Goal: Task Accomplishment & Management: Manage account settings

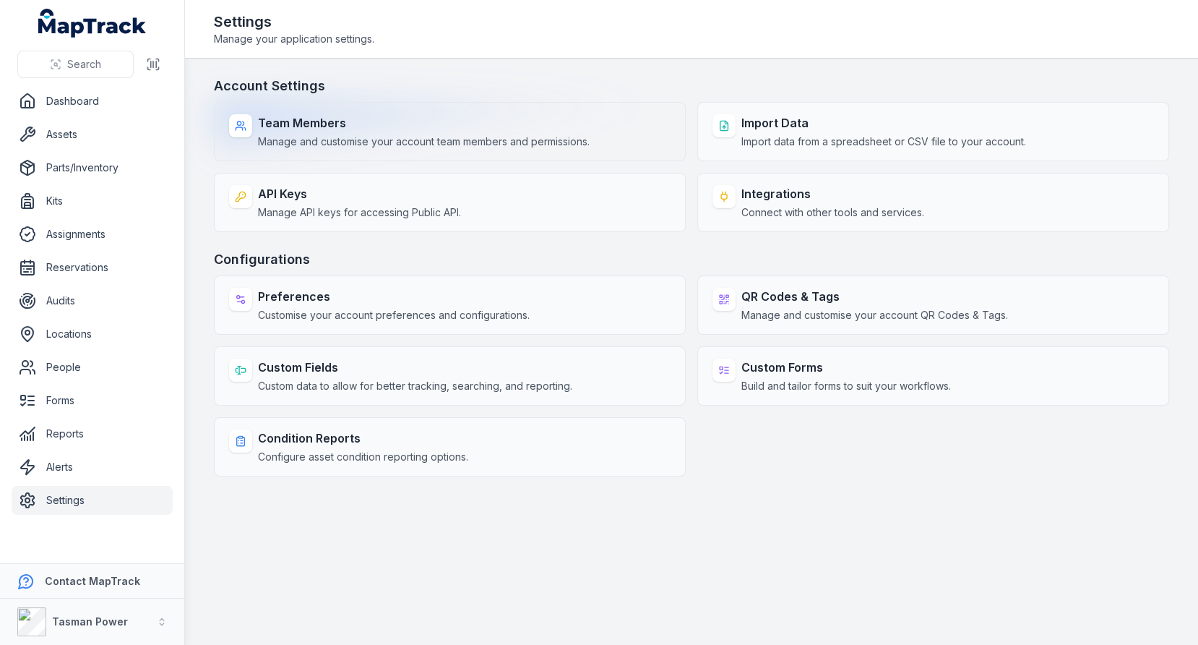
click at [480, 145] on span "Manage and customise your account team members and permissions." at bounding box center [424, 141] width 332 height 14
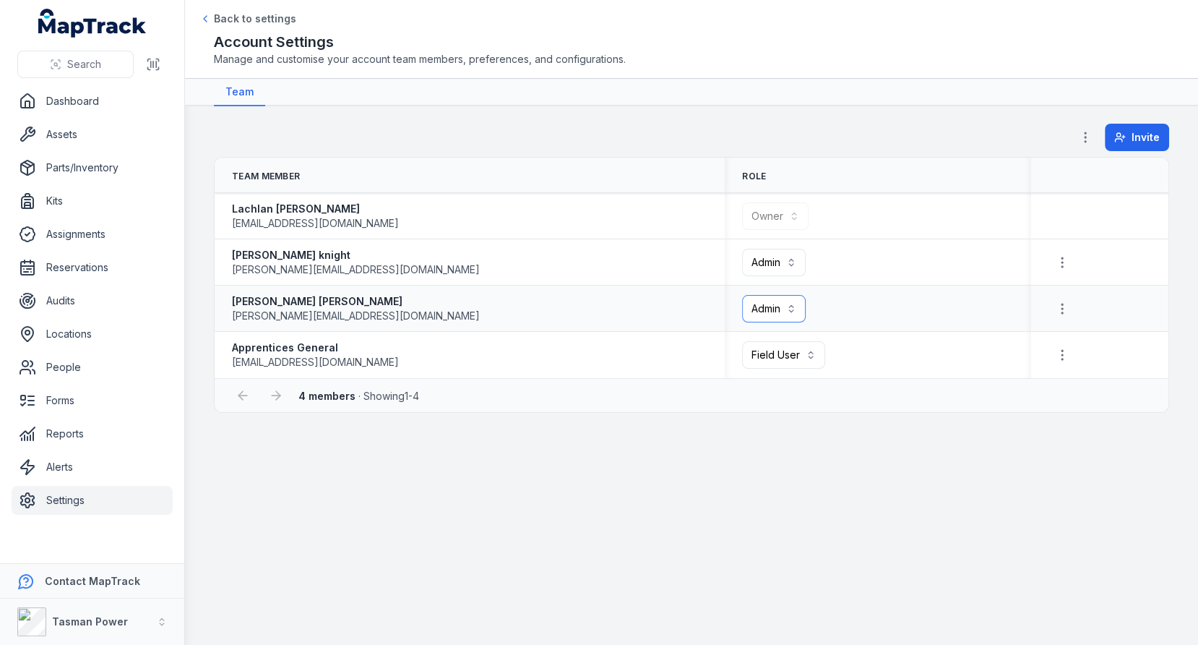
click at [766, 316] on button "Admin *****" at bounding box center [774, 308] width 64 height 27
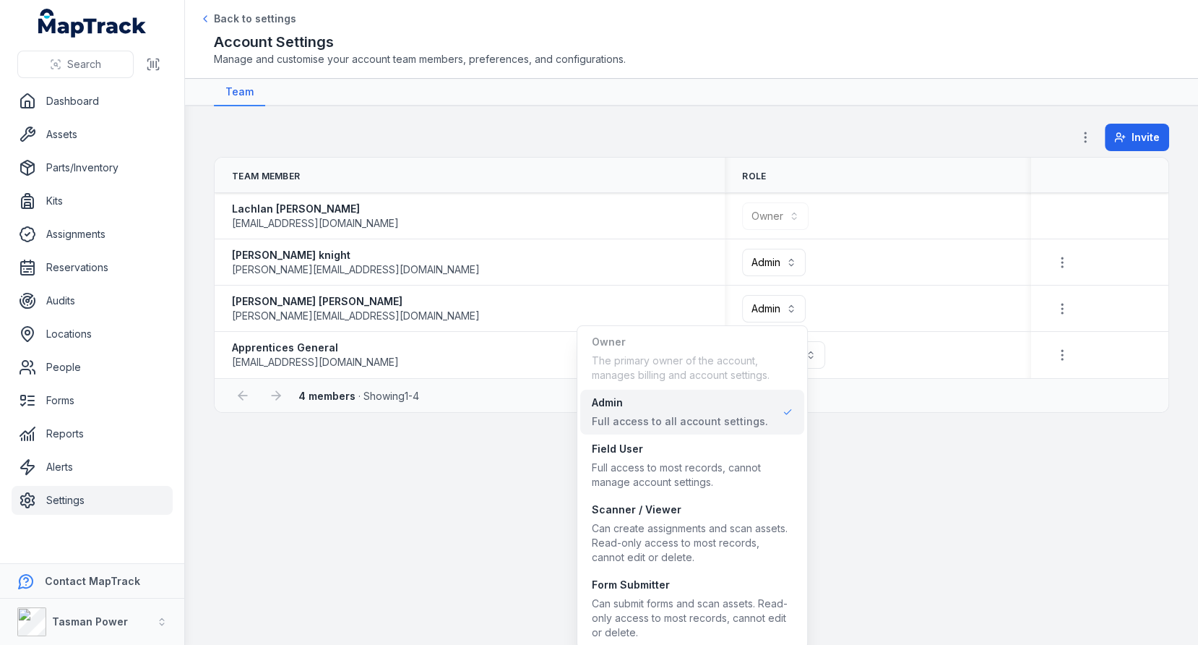
click at [548, 318] on table "**********" at bounding box center [692, 268] width 954 height 220
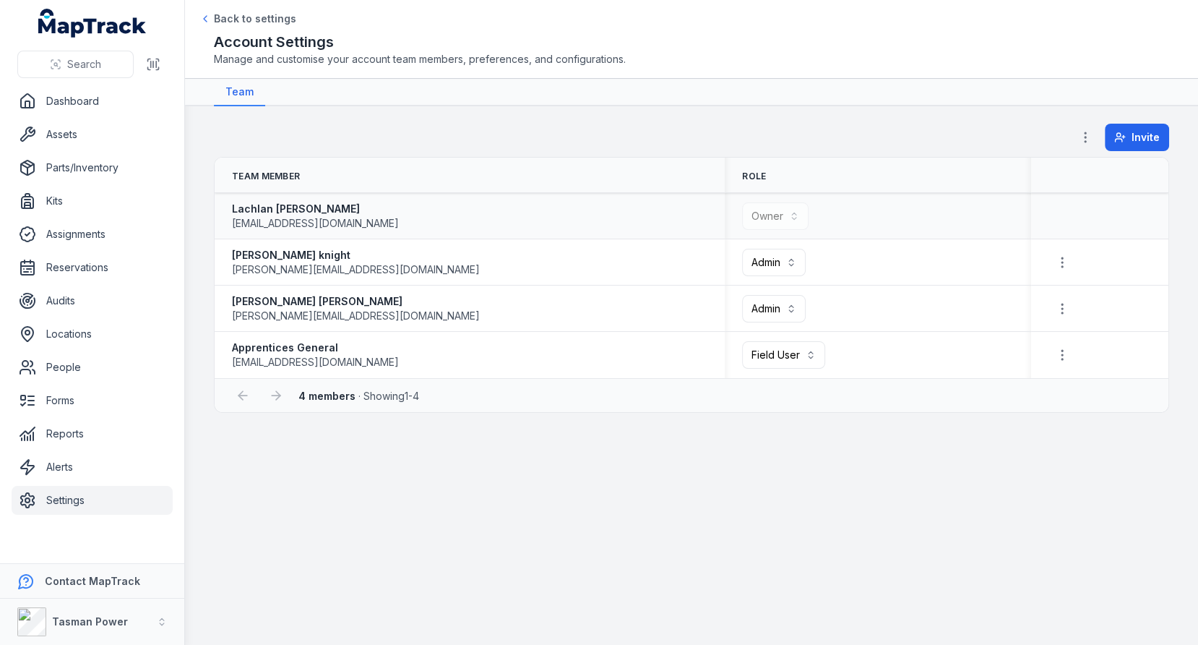
click at [625, 232] on div "[PERSON_NAME] [EMAIL_ADDRESS][DOMAIN_NAME]" at bounding box center [470, 216] width 510 height 40
click at [811, 358] on button "Field User ******" at bounding box center [783, 354] width 83 height 27
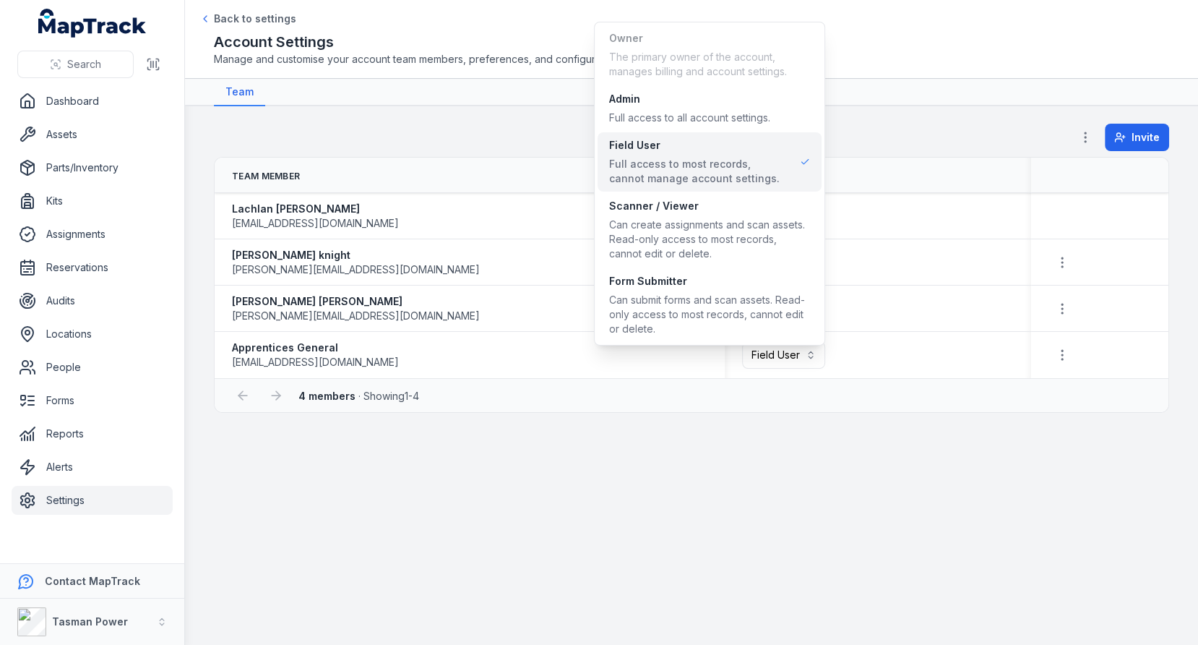
click at [62, 478] on div "**********" at bounding box center [599, 322] width 1198 height 645
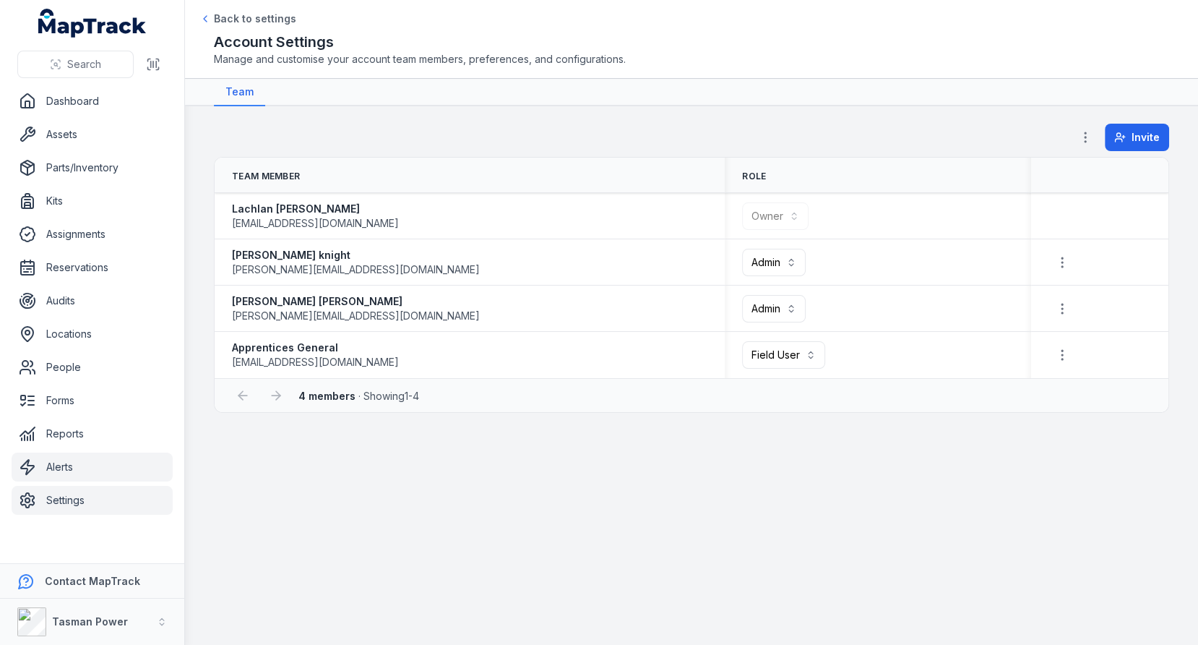
click at [80, 464] on link "Alerts" at bounding box center [92, 466] width 161 height 29
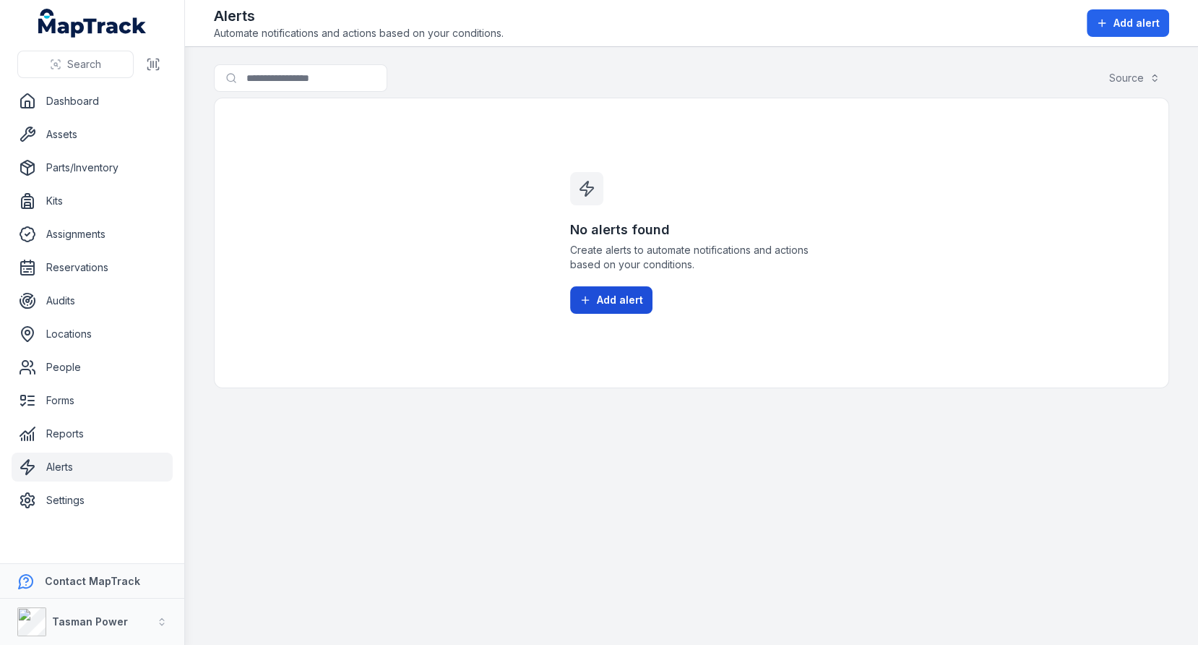
click at [609, 293] on span "Add alert" at bounding box center [620, 300] width 46 height 14
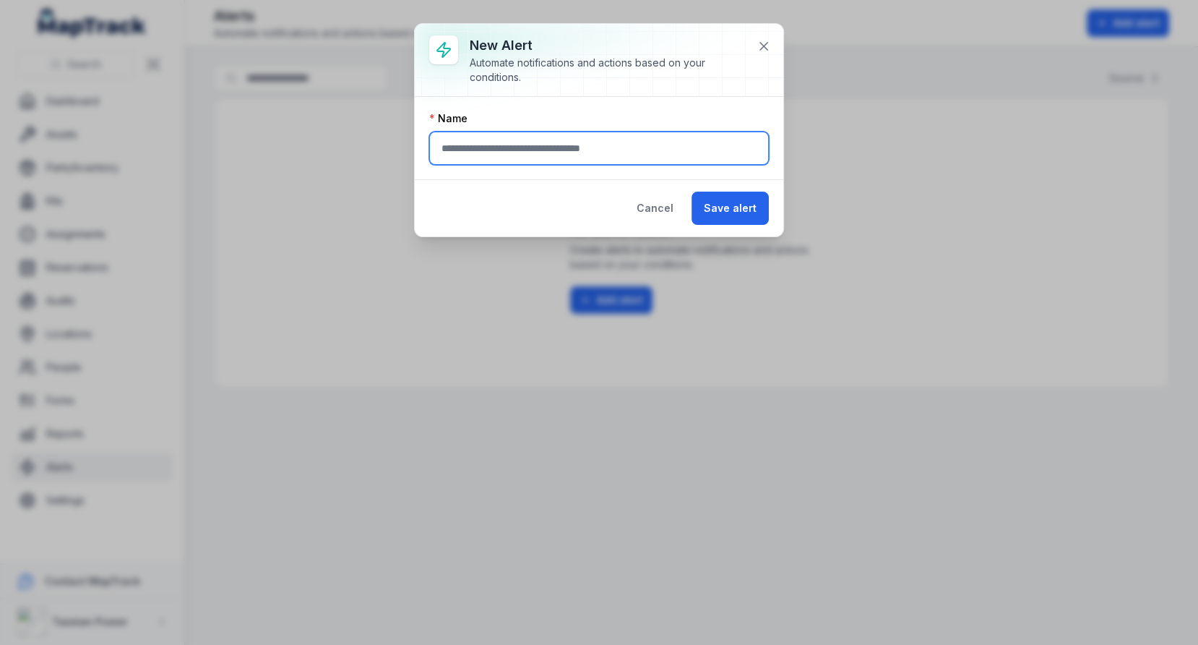
click at [634, 152] on input "text" at bounding box center [599, 148] width 340 height 33
click at [767, 48] on icon at bounding box center [763, 46] width 7 height 7
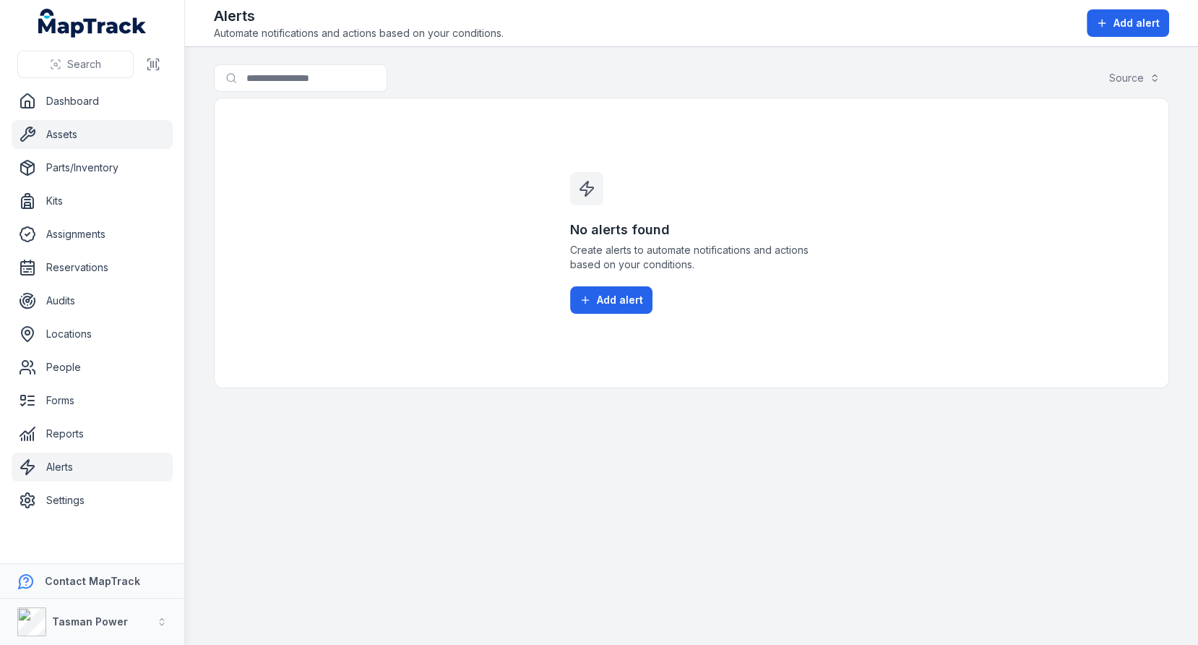
click at [124, 137] on link "Assets" at bounding box center [92, 134] width 161 height 29
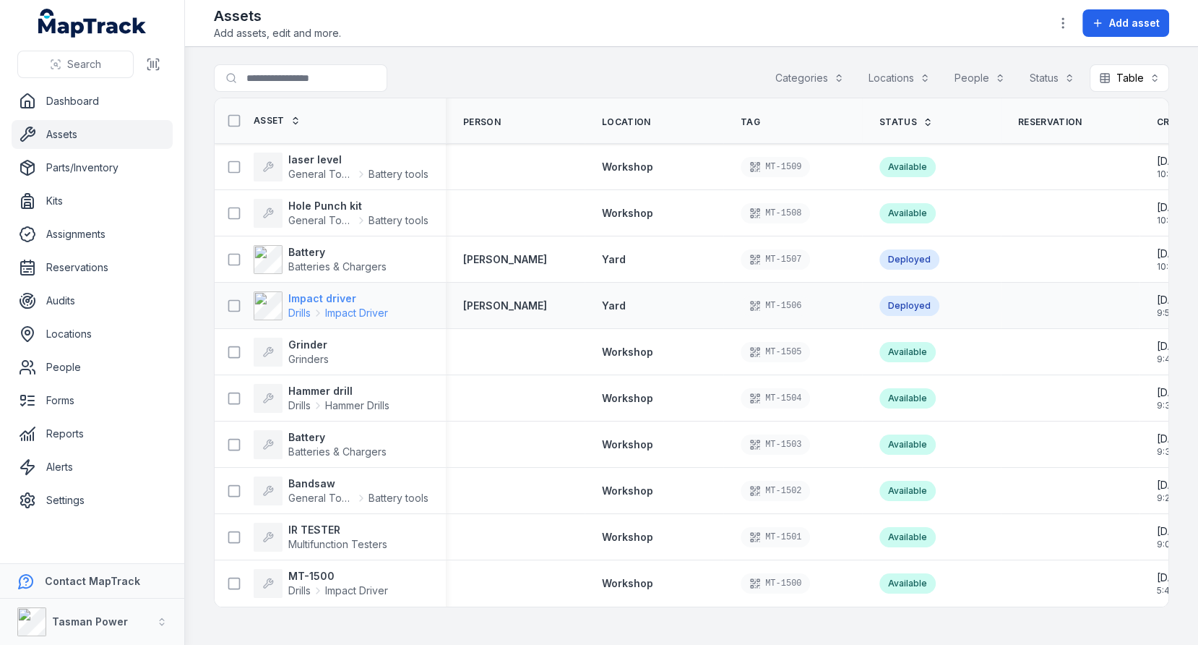
click at [304, 292] on strong "Impact driver" at bounding box center [338, 298] width 100 height 14
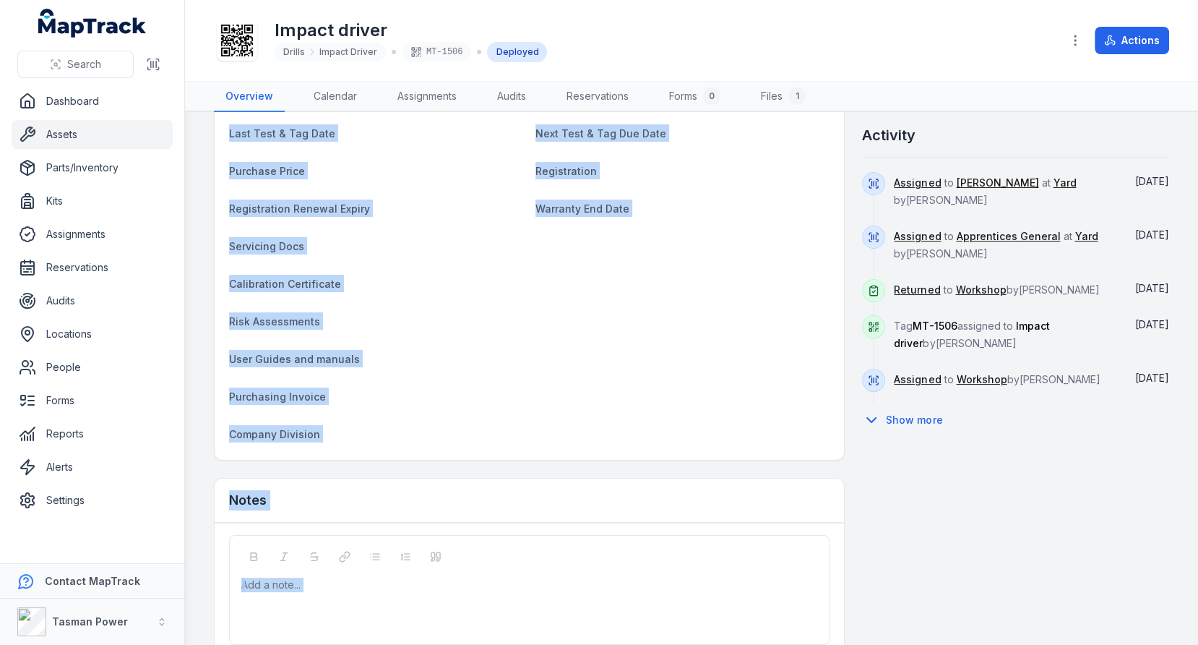
scroll to position [717, 0]
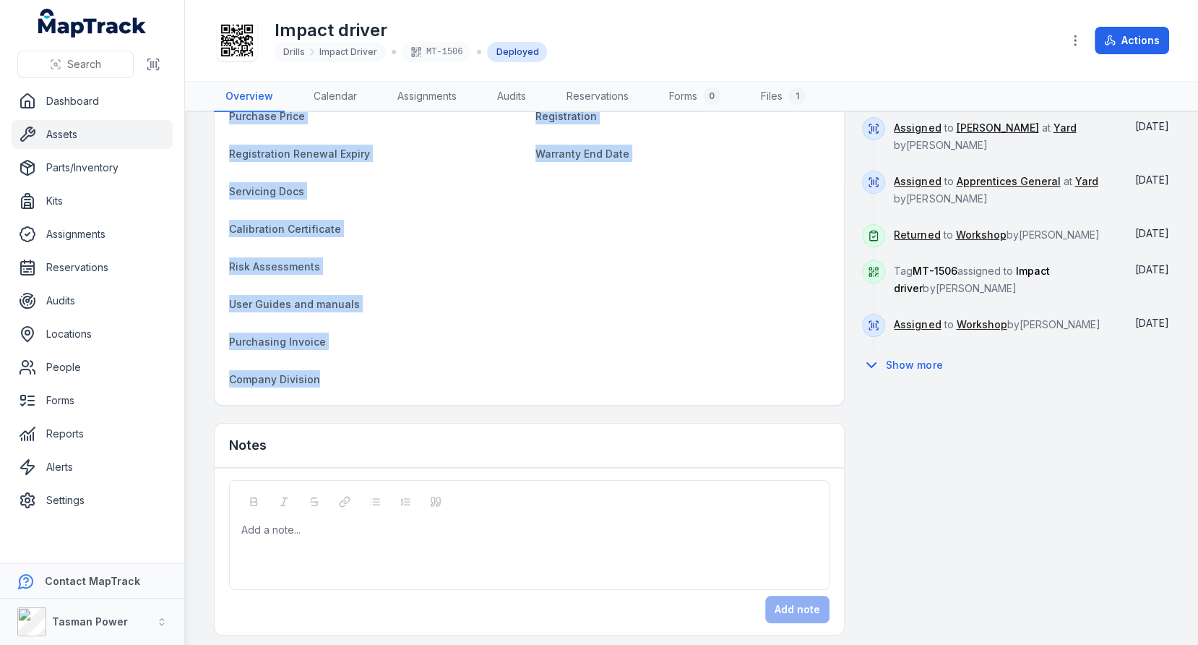
drag, startPoint x: 230, startPoint y: 223, endPoint x: 548, endPoint y: 381, distance: 355.2
click at [548, 381] on dl "Category Drills Impact Driver Description Impact driver Make Milwaukee Model Se…" at bounding box center [529, 122] width 600 height 538
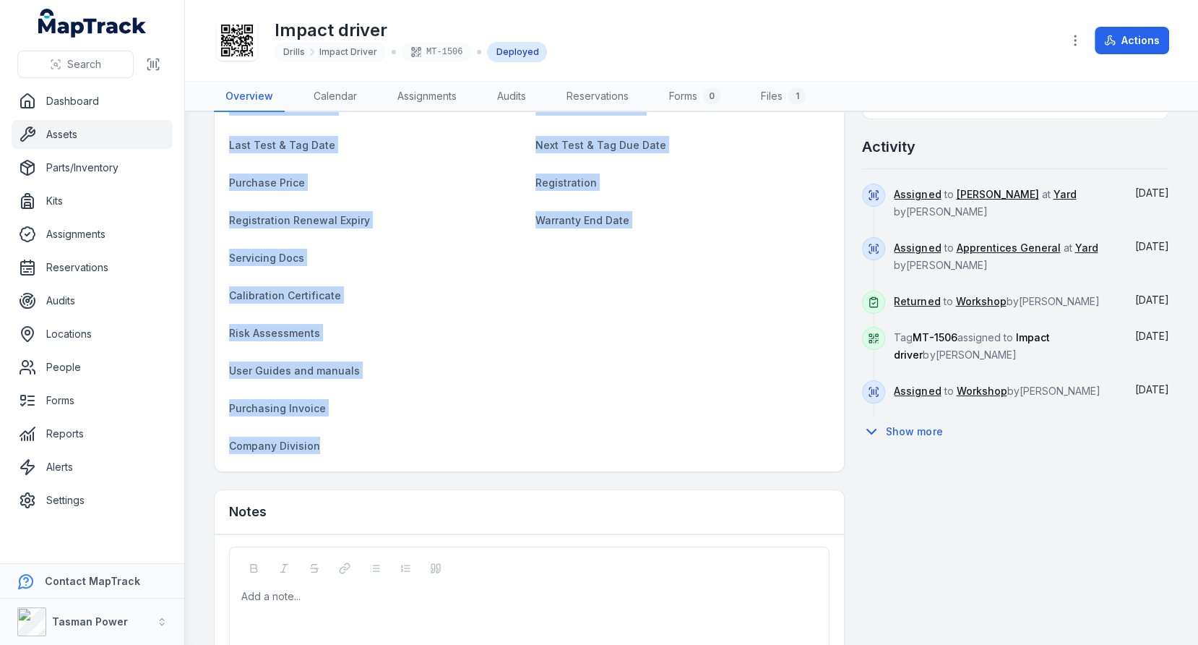
scroll to position [584, 0]
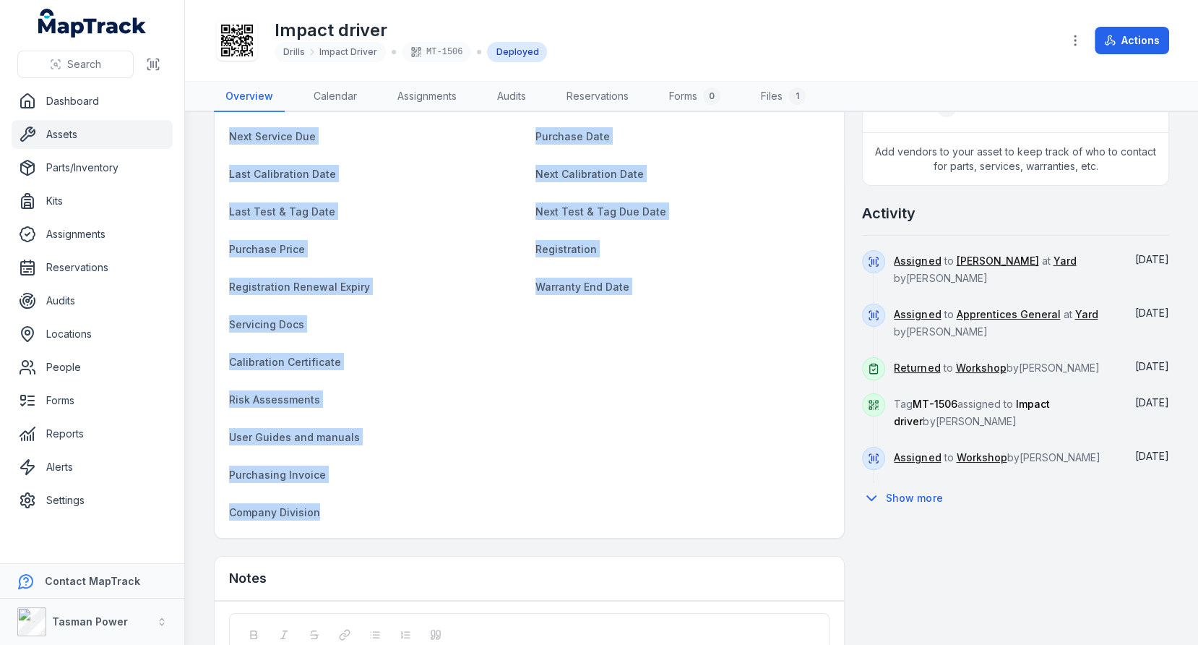
click at [319, 285] on span "Registration Renewal Expiry" at bounding box center [299, 286] width 141 height 12
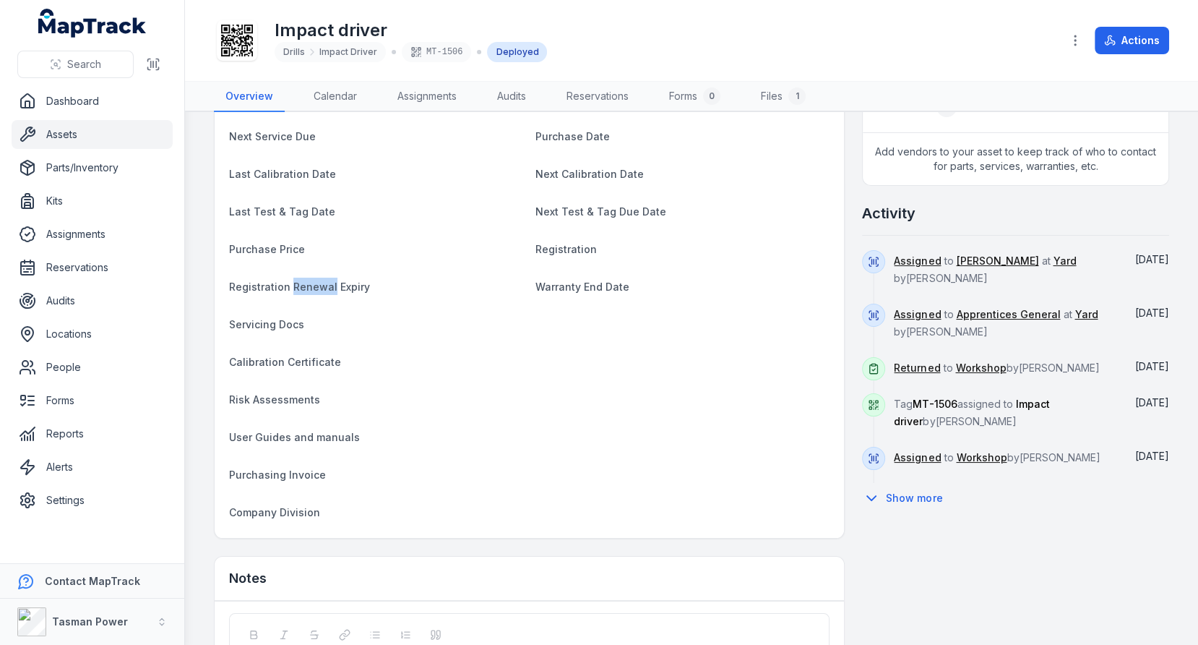
click at [319, 285] on span "Registration Renewal Expiry" at bounding box center [299, 286] width 141 height 12
click at [91, 131] on link "Assets" at bounding box center [92, 134] width 161 height 29
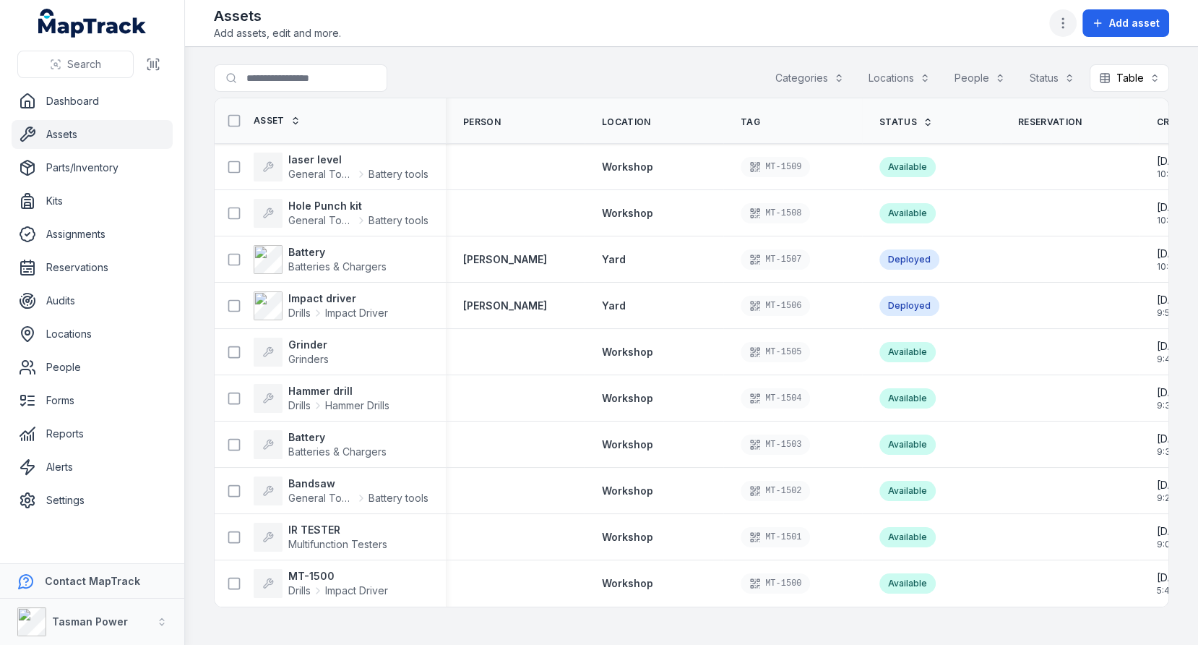
click at [1056, 23] on button "button" at bounding box center [1062, 22] width 27 height 27
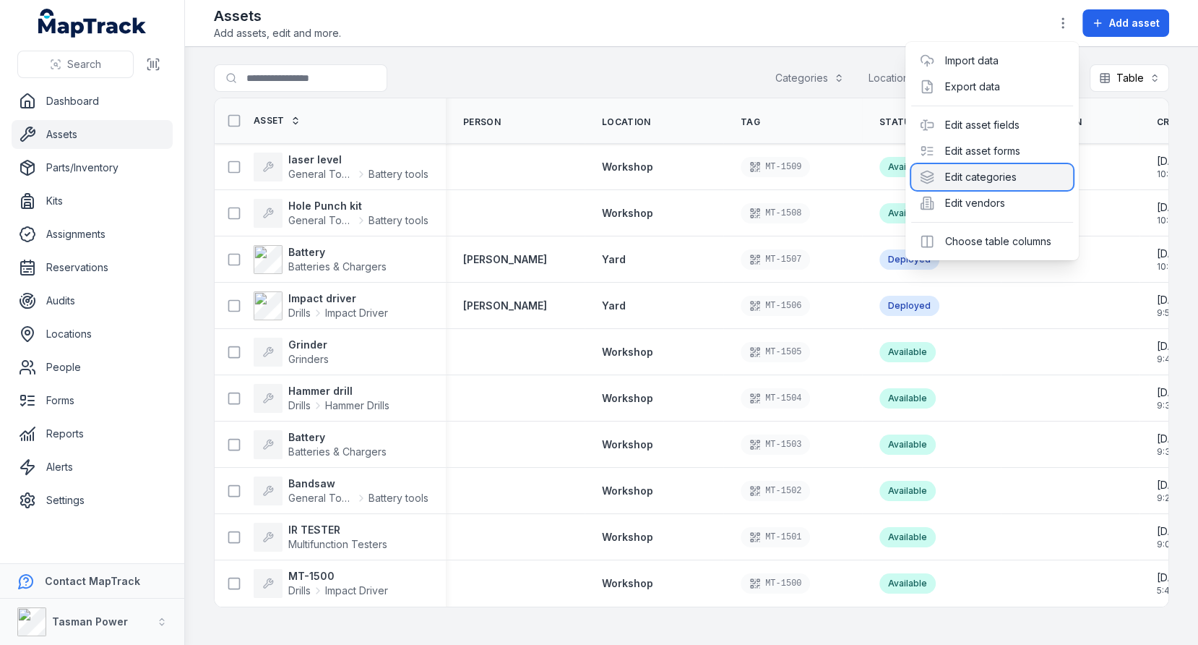
click at [987, 179] on div "Edit categories" at bounding box center [992, 177] width 162 height 26
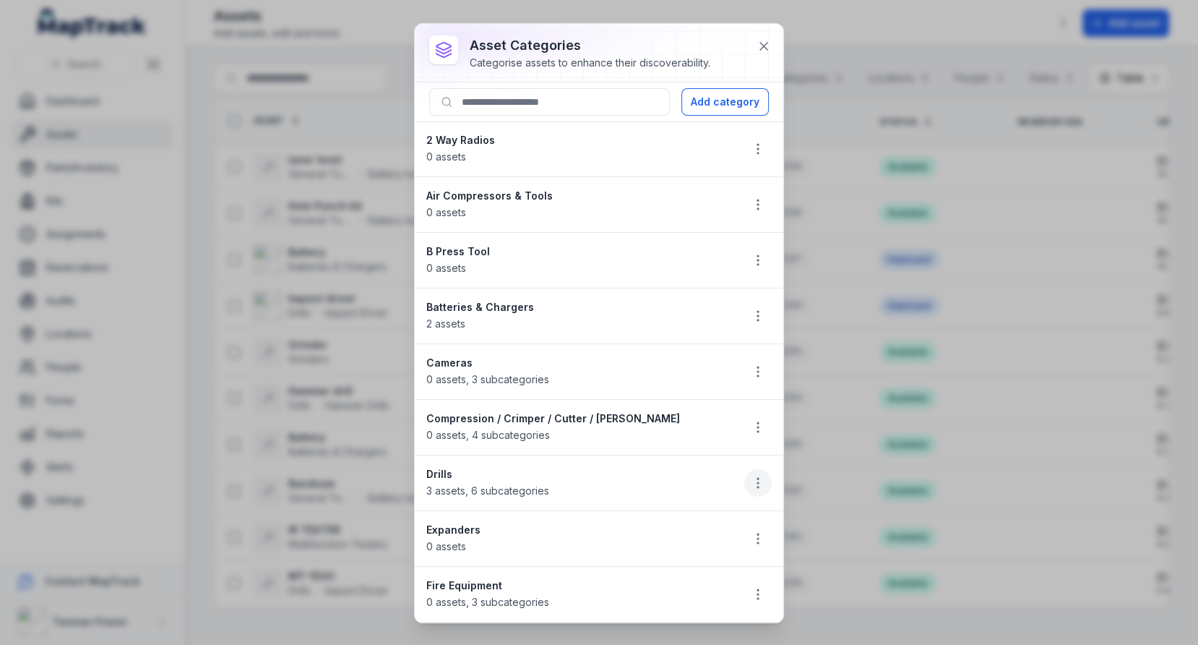
click at [755, 481] on icon "button" at bounding box center [758, 482] width 14 height 14
click at [658, 516] on div "Edit" at bounding box center [685, 514] width 162 height 26
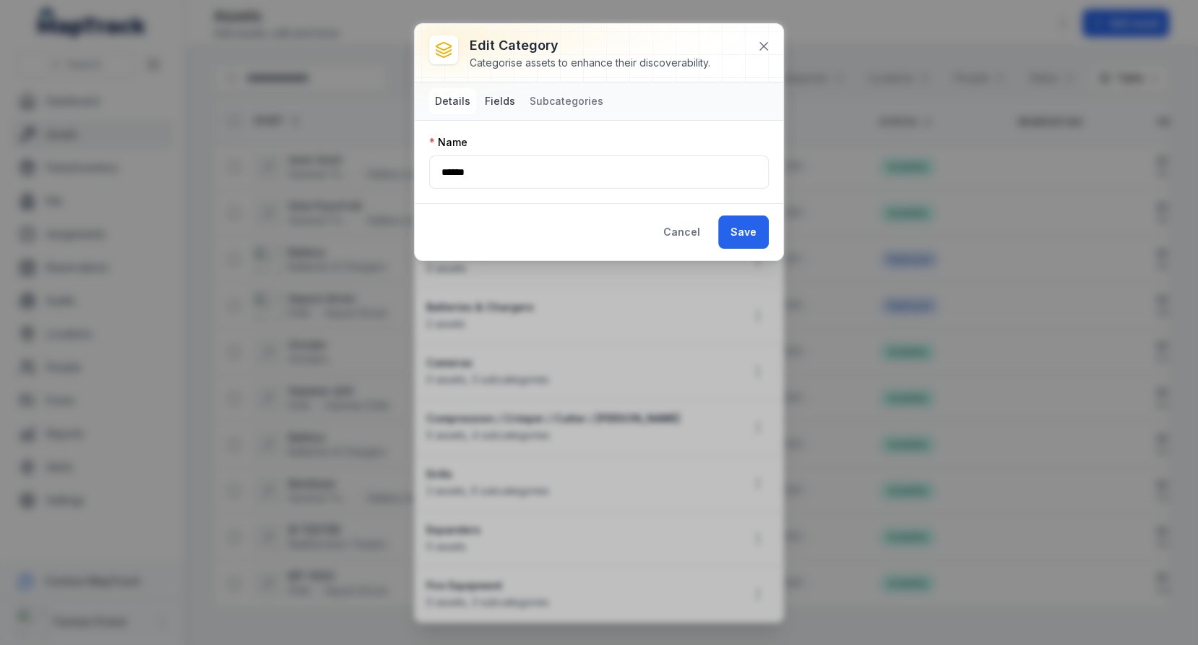
click at [494, 91] on button "Fields" at bounding box center [500, 101] width 42 height 26
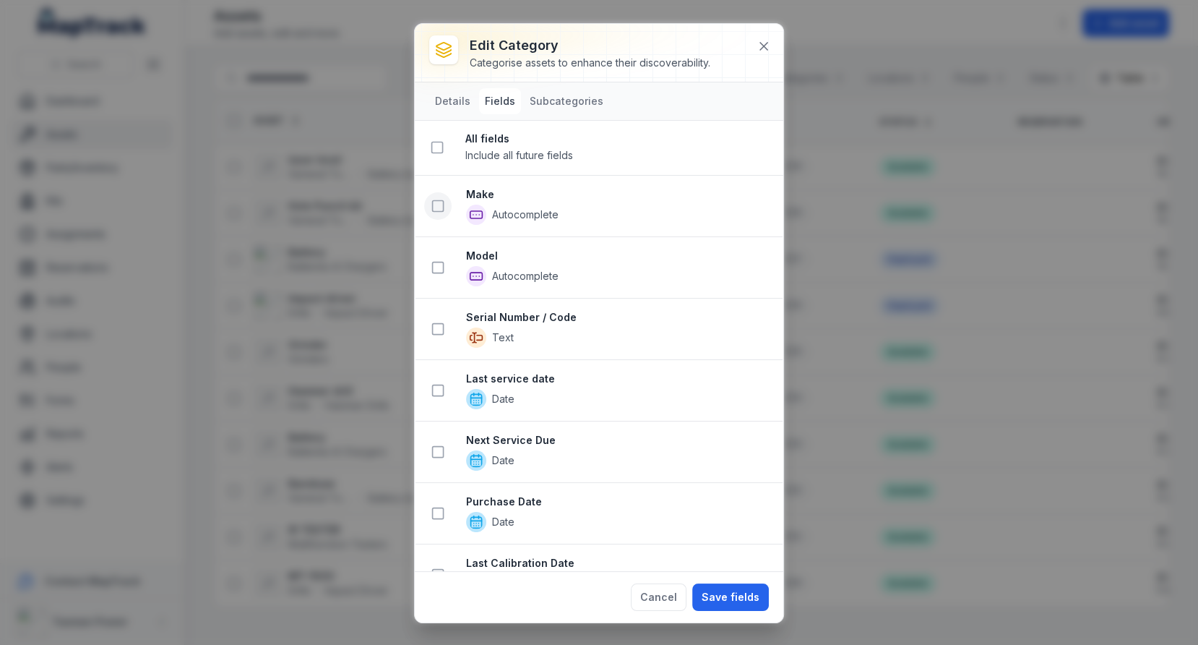
click at [439, 196] on button at bounding box center [437, 205] width 27 height 27
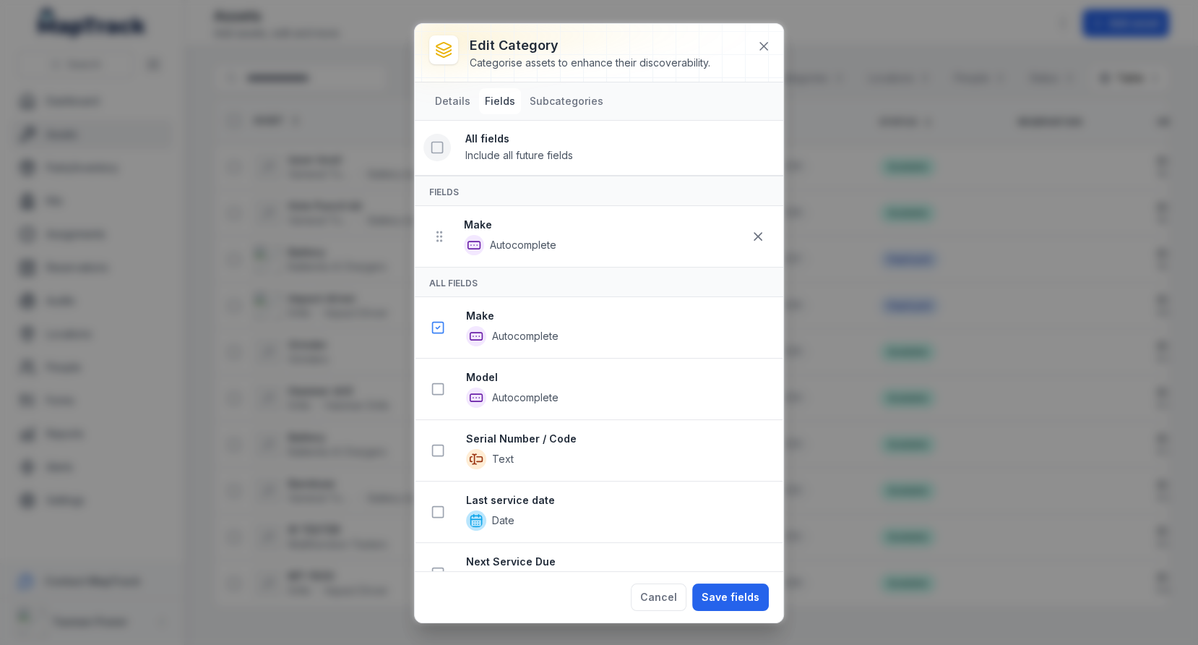
click at [435, 146] on icon at bounding box center [437, 147] width 14 height 14
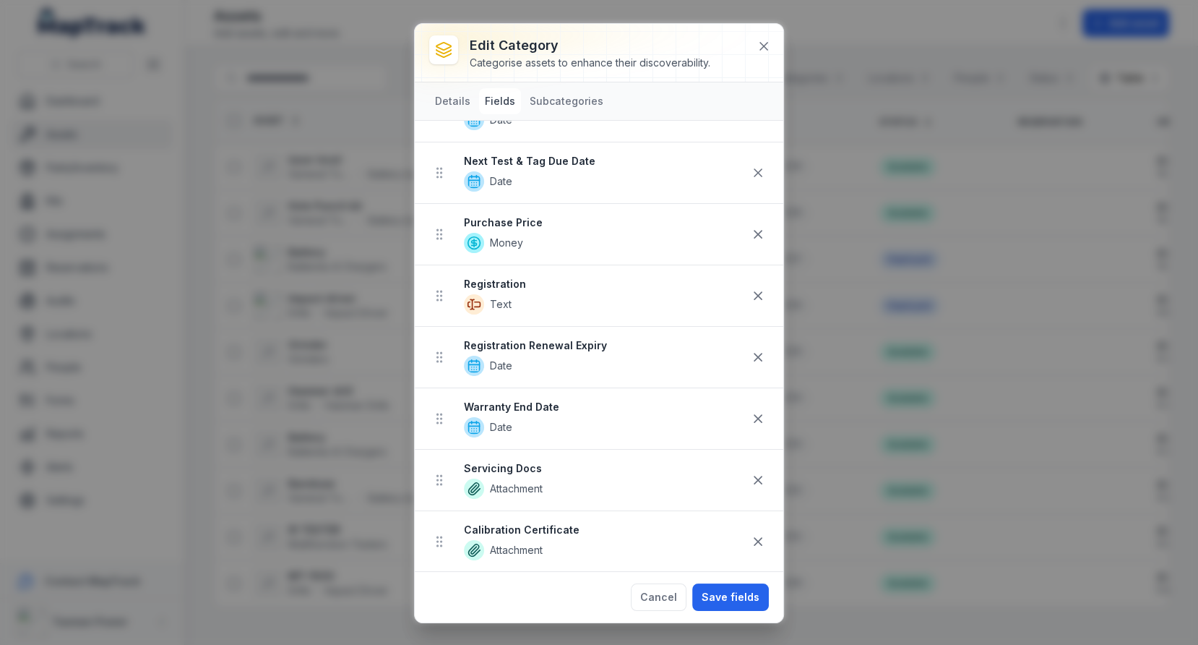
scroll to position [643, 0]
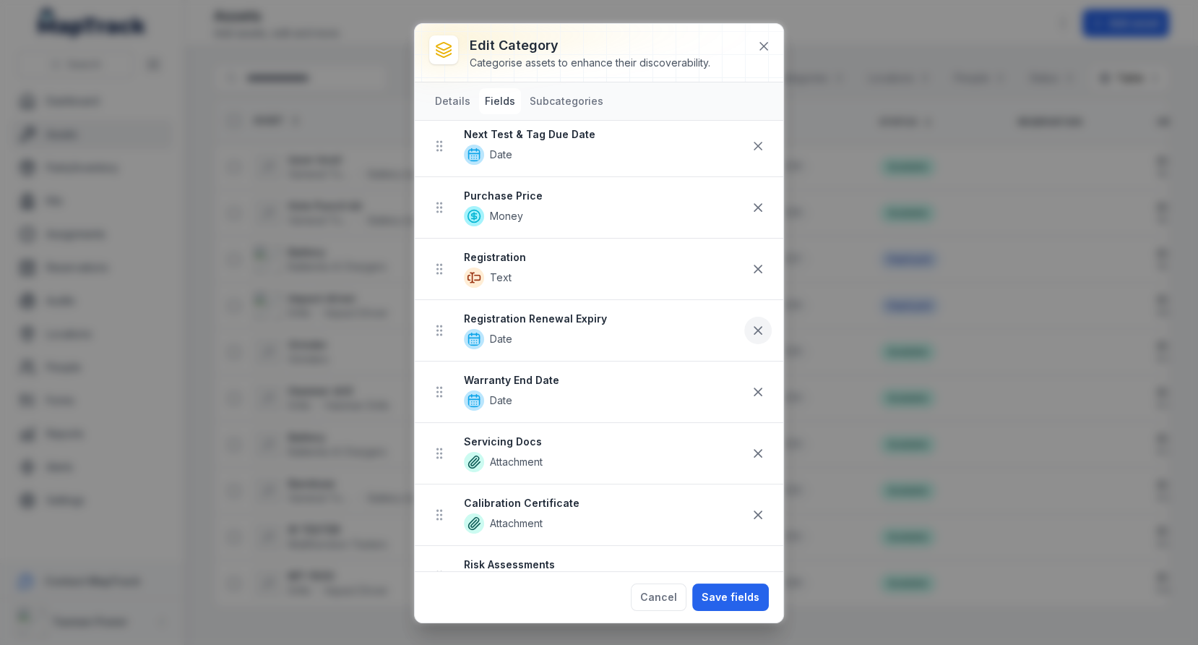
click at [753, 326] on icon at bounding box center [758, 330] width 14 height 14
click at [755, 384] on icon at bounding box center [758, 391] width 14 height 14
click at [757, 507] on icon at bounding box center [758, 514] width 14 height 14
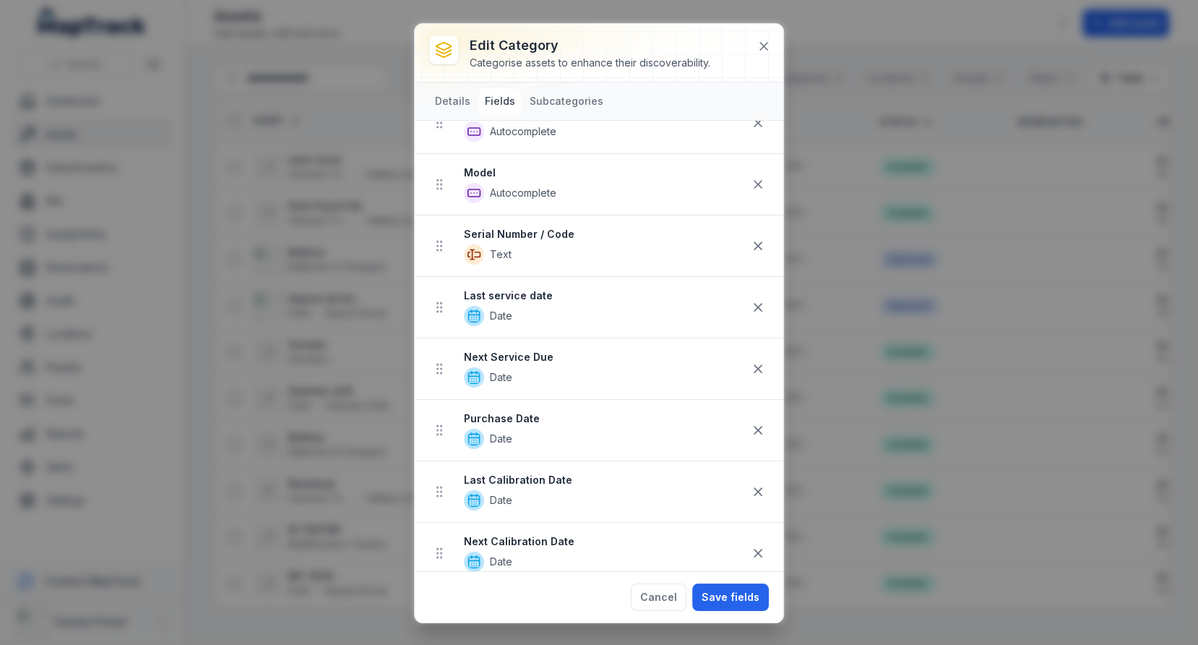
scroll to position [395, 0]
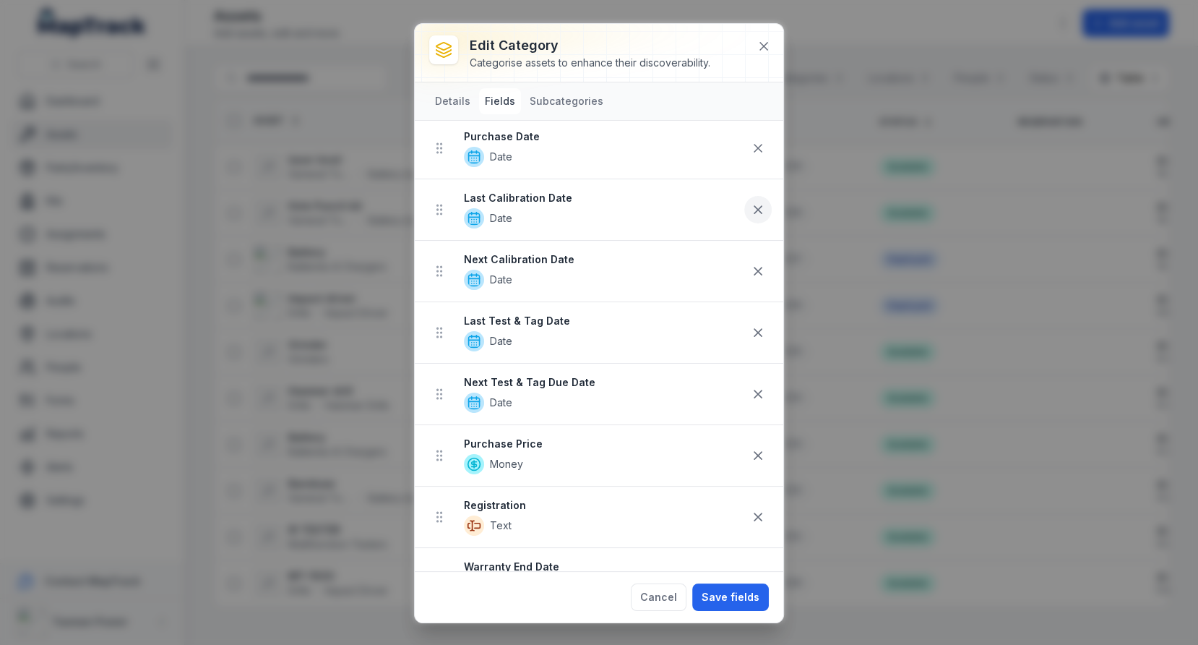
click at [755, 202] on icon at bounding box center [758, 209] width 14 height 14
click at [757, 206] on icon at bounding box center [757, 209] width 7 height 7
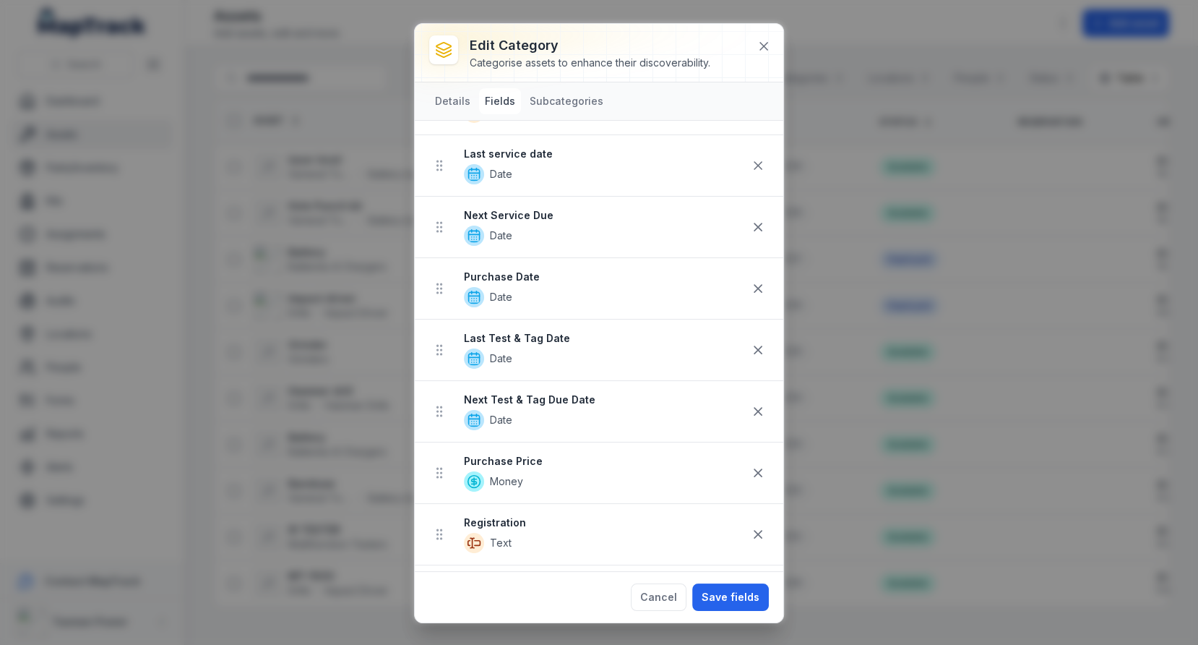
scroll to position [293, 0]
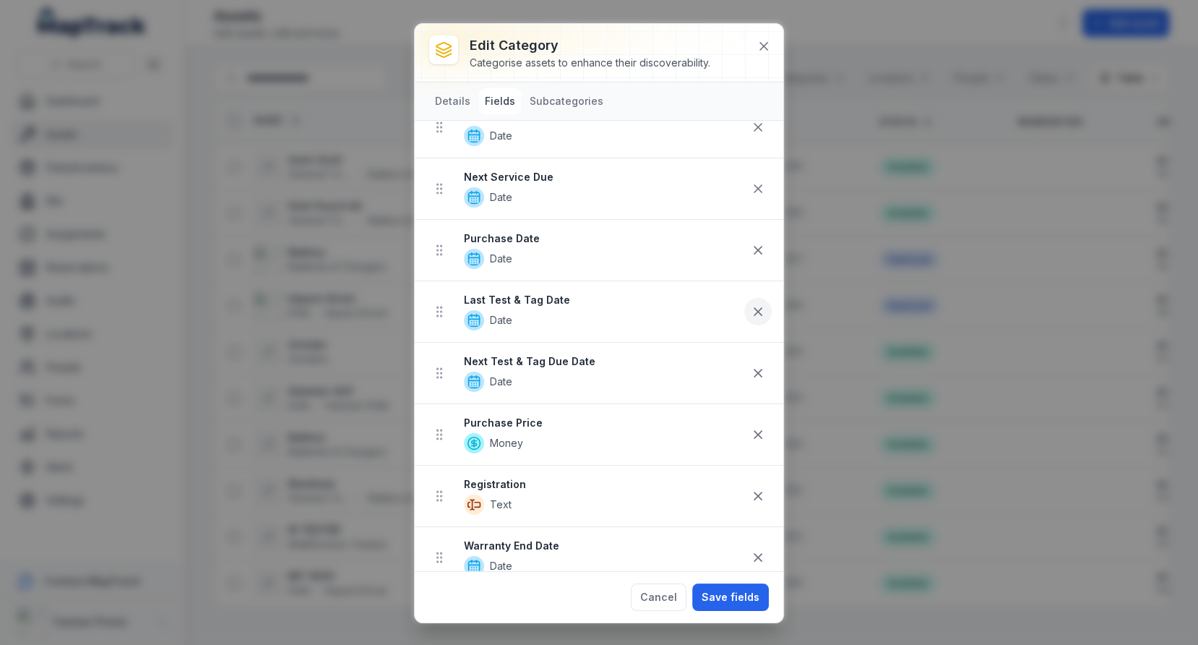
click at [757, 304] on icon at bounding box center [758, 311] width 14 height 14
click at [758, 309] on icon at bounding box center [758, 311] width 14 height 14
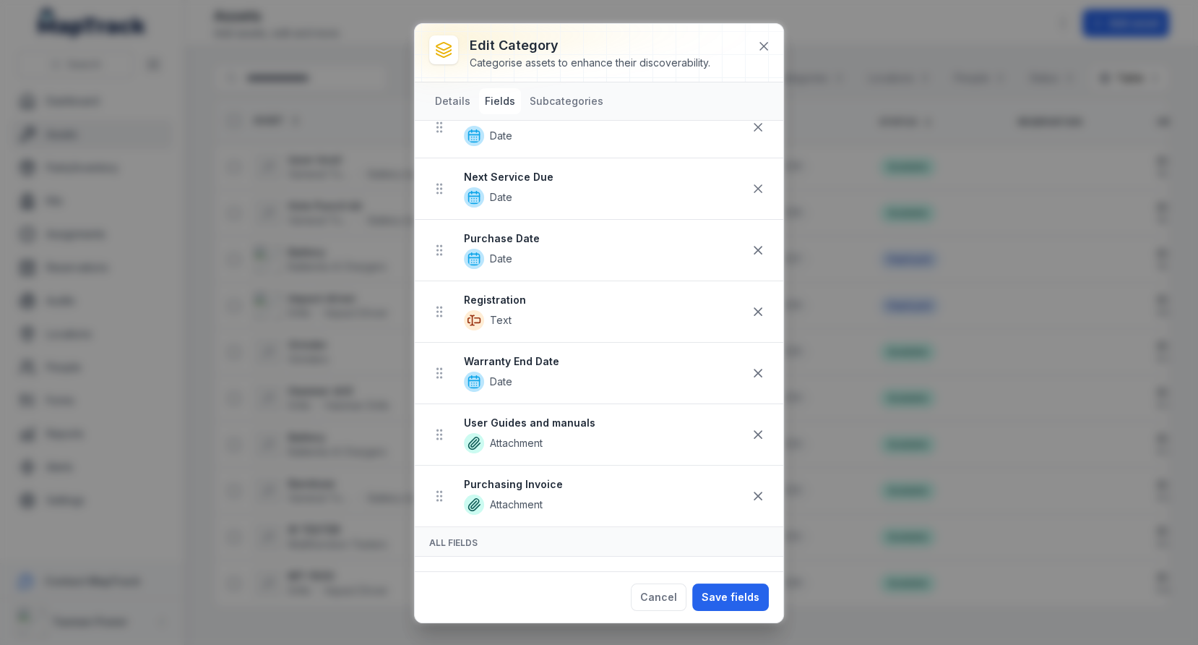
click at [758, 309] on icon at bounding box center [758, 311] width 14 height 14
click at [759, 366] on icon at bounding box center [758, 373] width 14 height 14
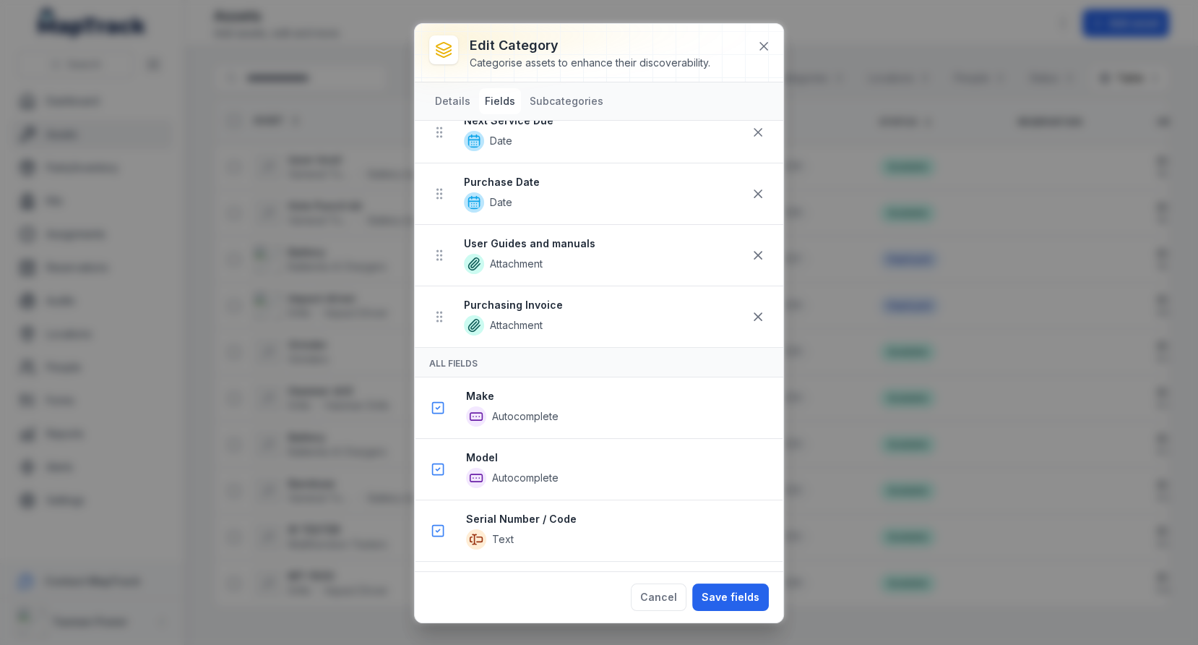
scroll to position [410, 0]
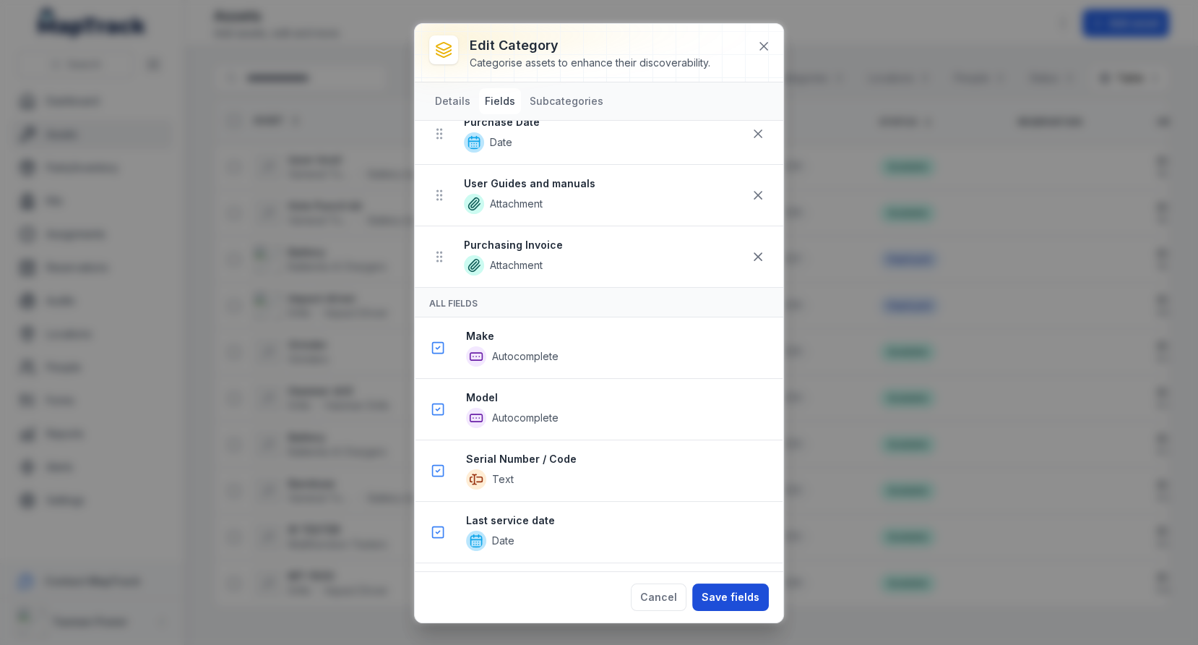
click at [721, 596] on button "Save fields" at bounding box center [730, 596] width 77 height 27
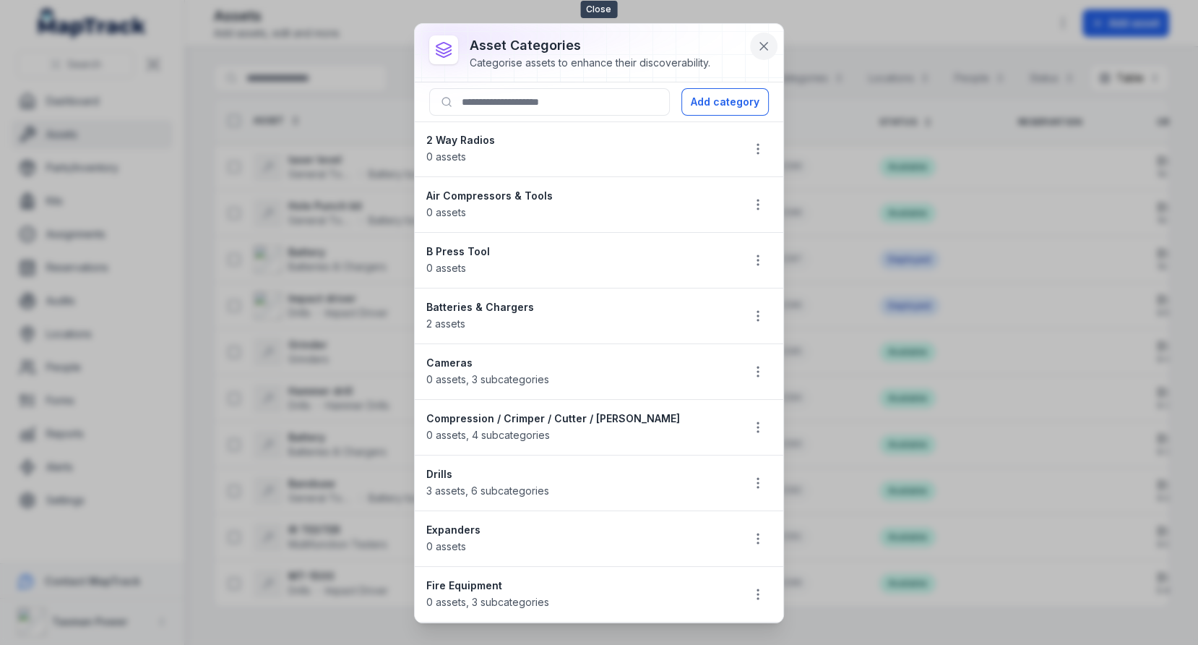
click at [768, 46] on icon at bounding box center [764, 46] width 14 height 14
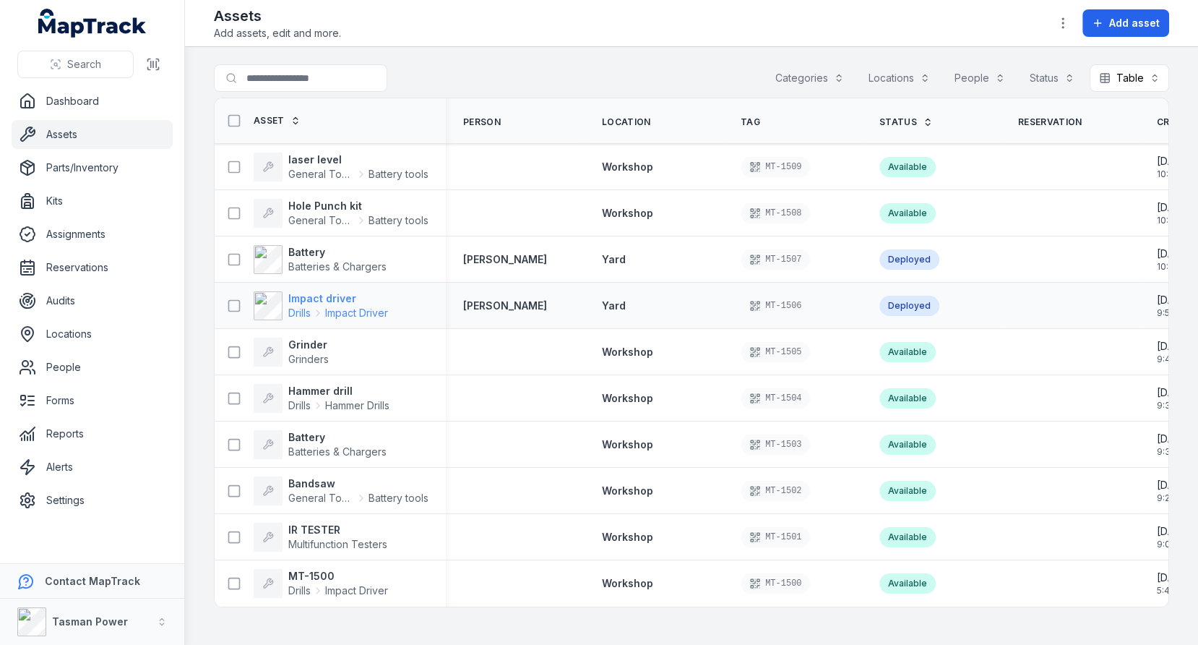
click at [329, 292] on strong "Impact driver" at bounding box center [338, 298] width 100 height 14
